Goal: Task Accomplishment & Management: Manage account settings

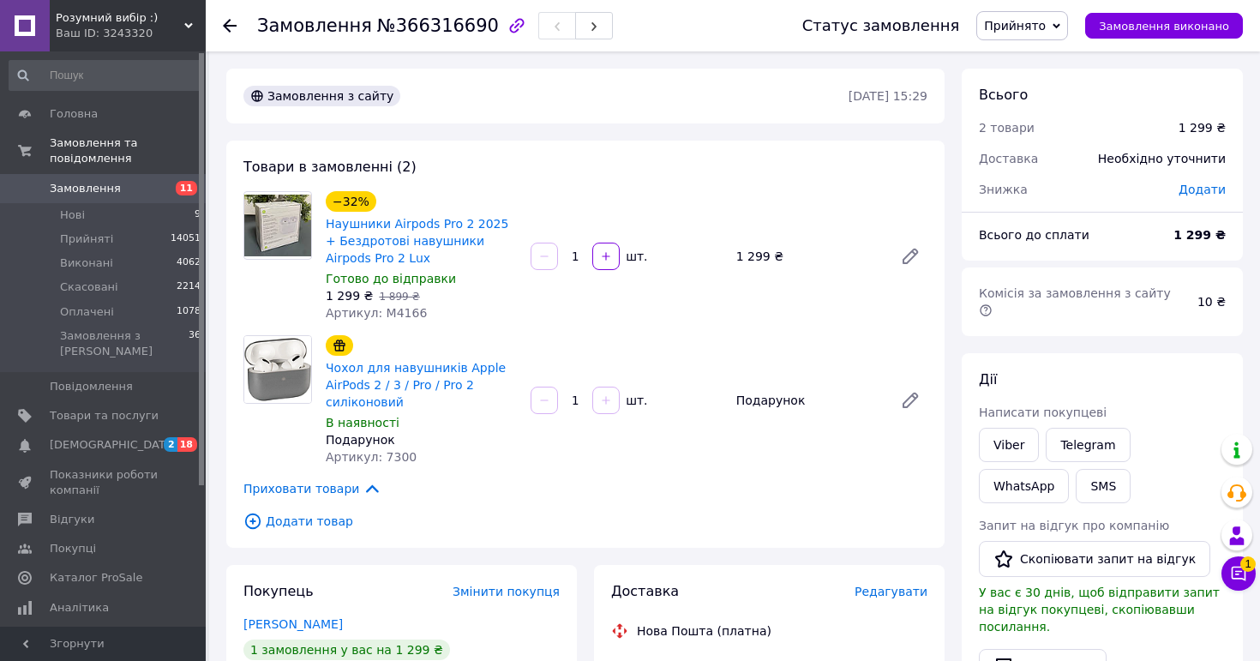
scroll to position [289, 0]
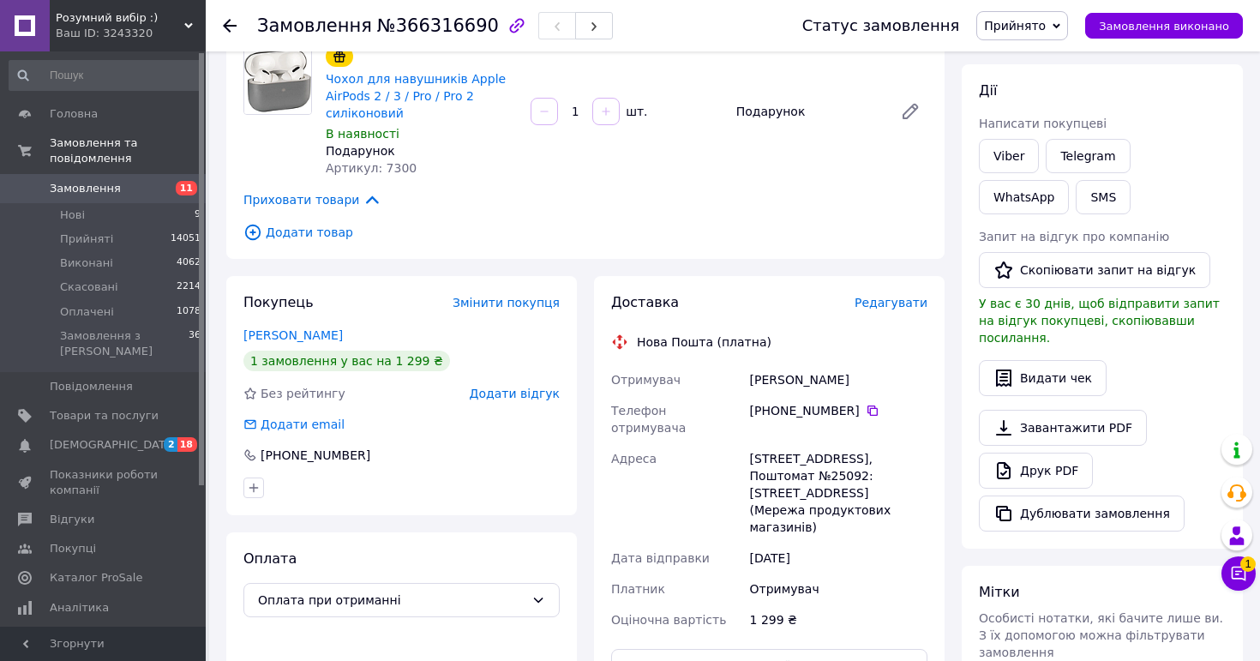
click at [109, 190] on span "Замовлення" at bounding box center [85, 188] width 71 height 15
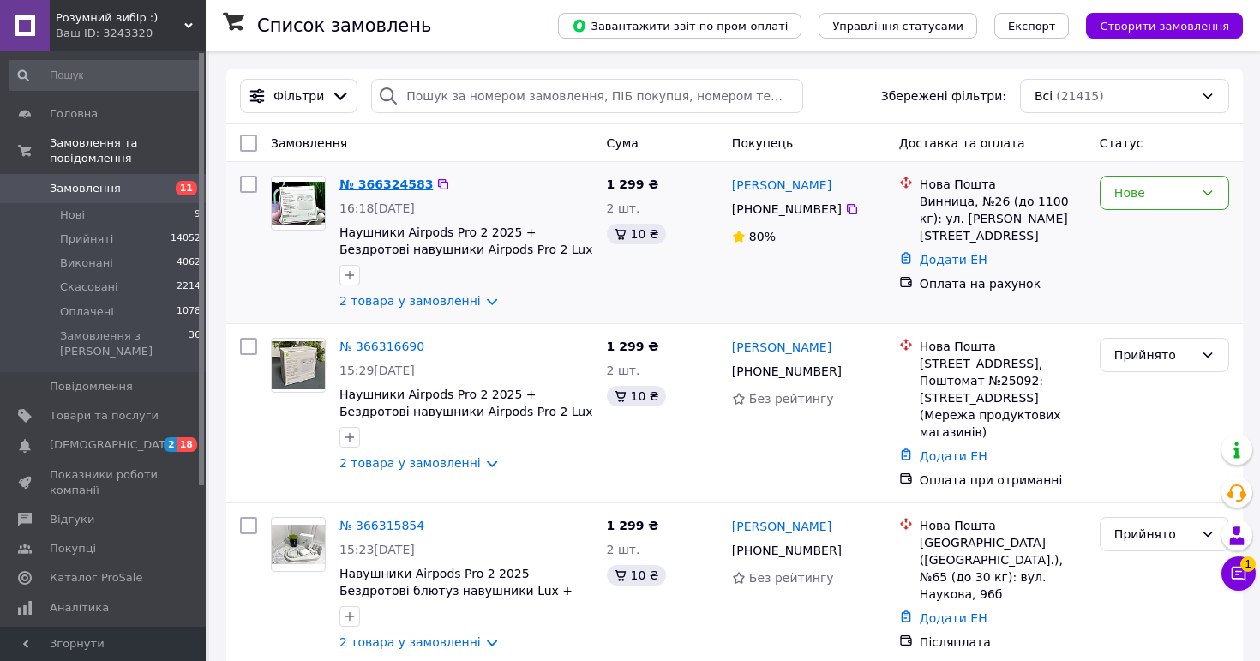
click at [381, 185] on link "№ 366324583" at bounding box center [386, 184] width 93 height 14
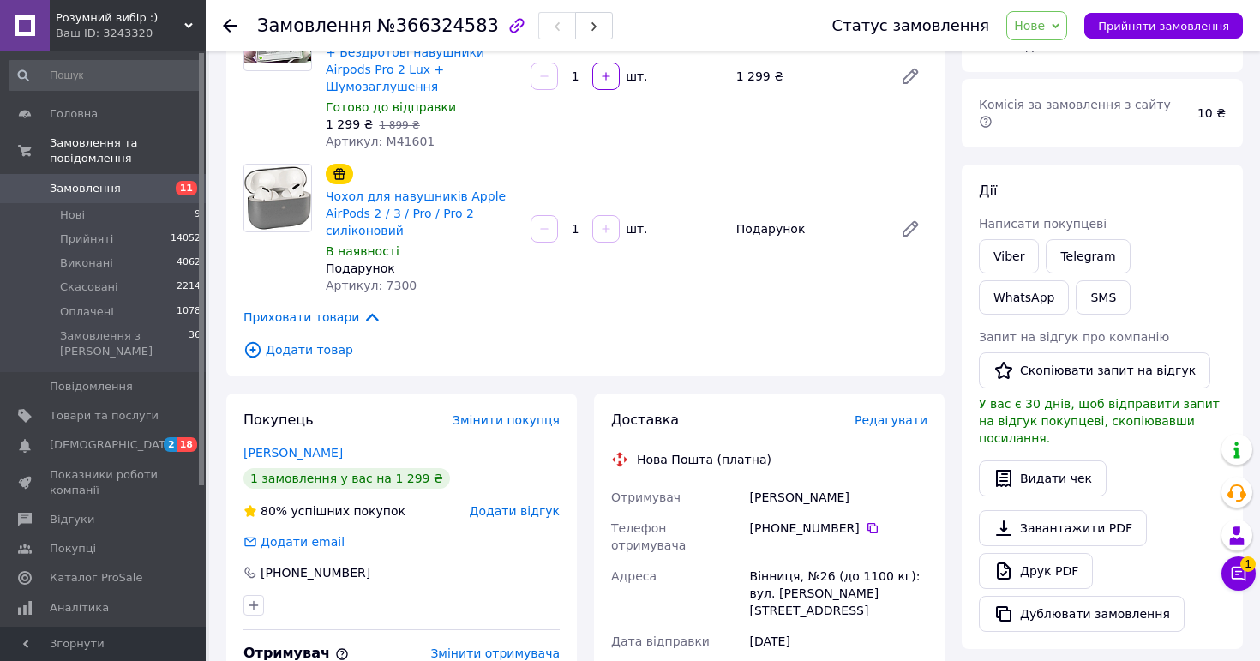
scroll to position [222, 0]
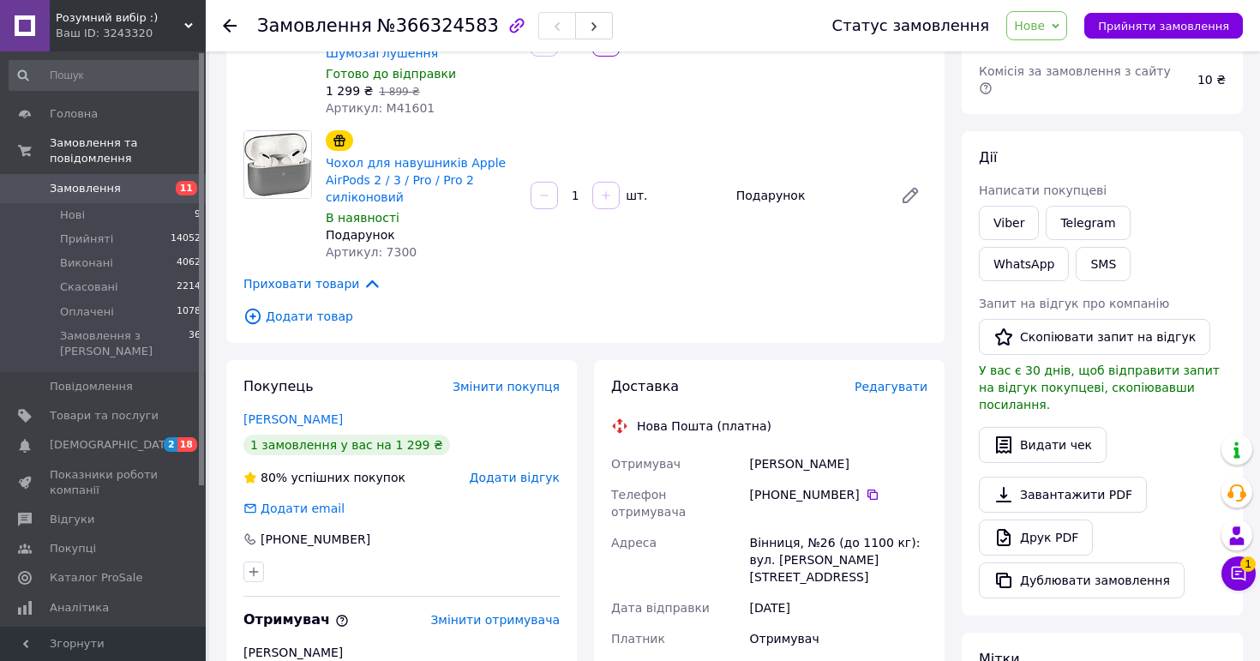
click at [807, 448] on div "[PERSON_NAME]" at bounding box center [839, 463] width 184 height 31
copy div "[PERSON_NAME]"
click at [873, 490] on icon at bounding box center [873, 495] width 10 height 10
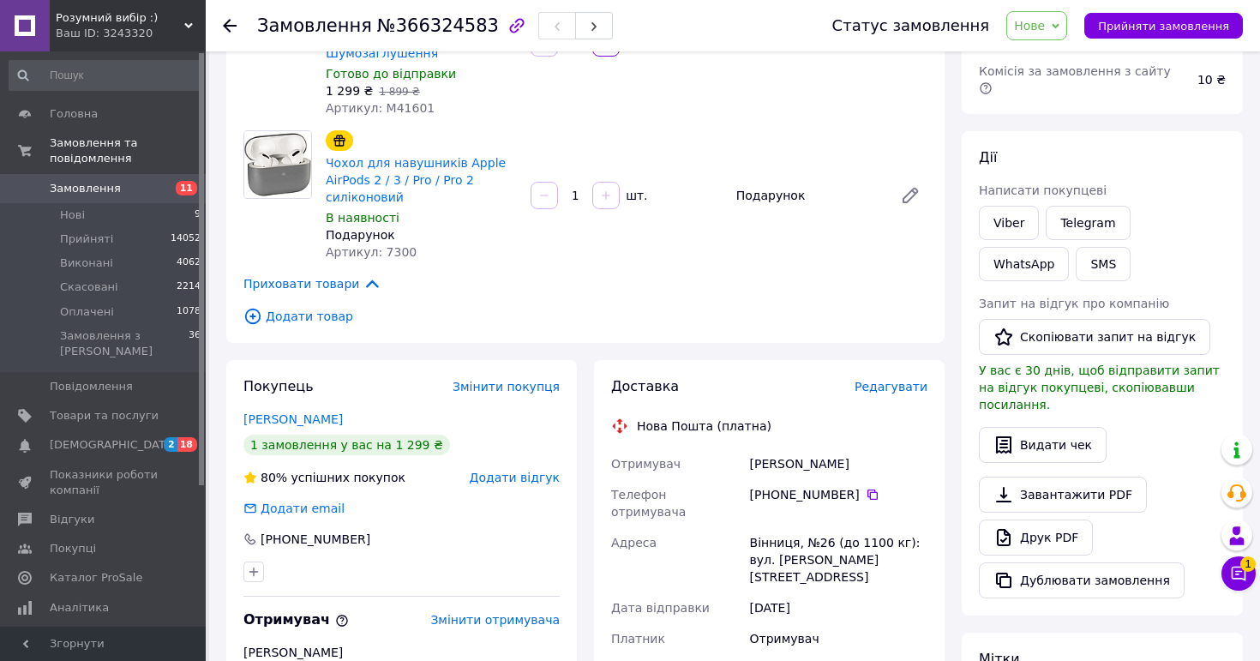
click at [770, 527] on div "Вінниця, №26 (до 1100 кг): вул. [PERSON_NAME][STREET_ADDRESS]" at bounding box center [839, 559] width 184 height 65
copy div "Вінниця, №26 (до 1100 кг): вул. [PERSON_NAME][STREET_ADDRESS]"
click at [1055, 16] on span "Нове" at bounding box center [1037, 25] width 61 height 29
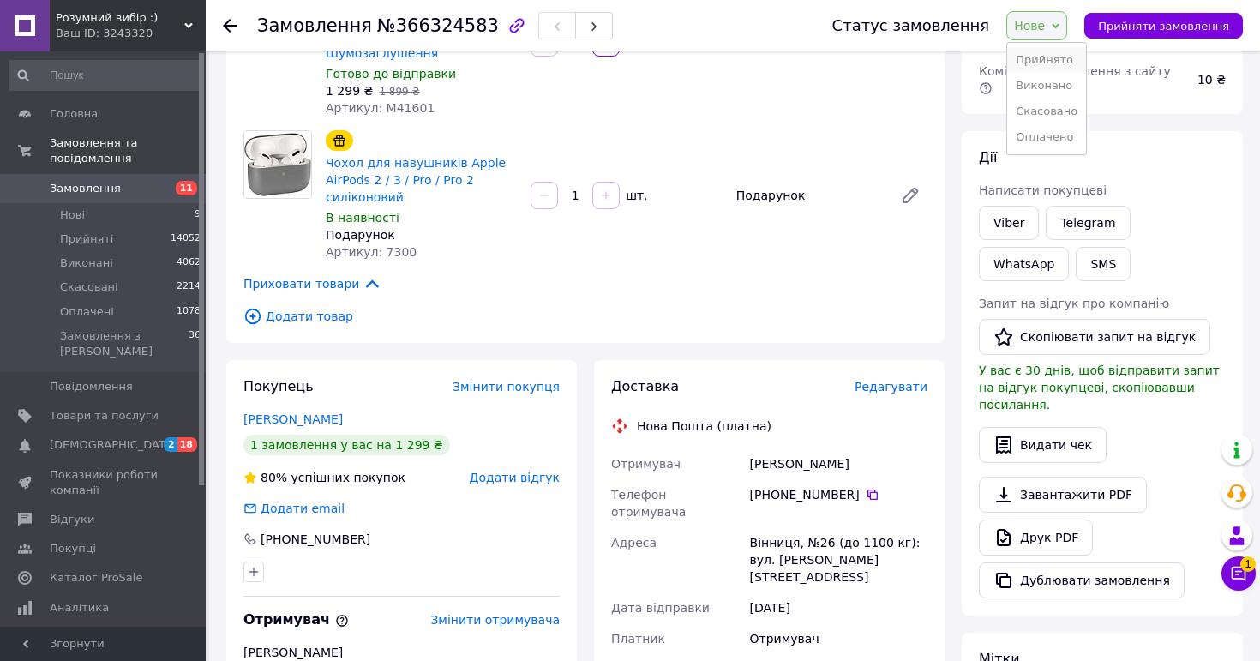
click at [1044, 67] on li "Прийнято" at bounding box center [1047, 60] width 79 height 26
